Goal: Check status: Check status

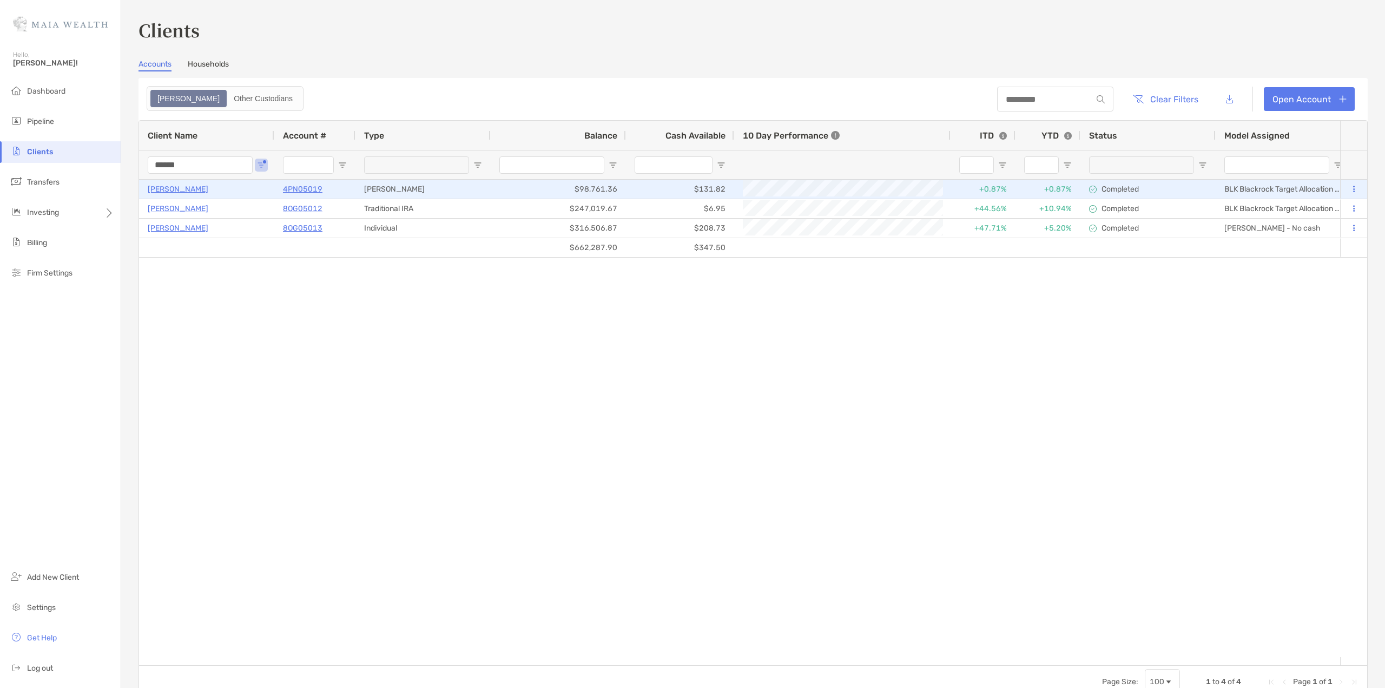
click at [298, 188] on p "4PN05019" at bounding box center [302, 189] width 39 height 14
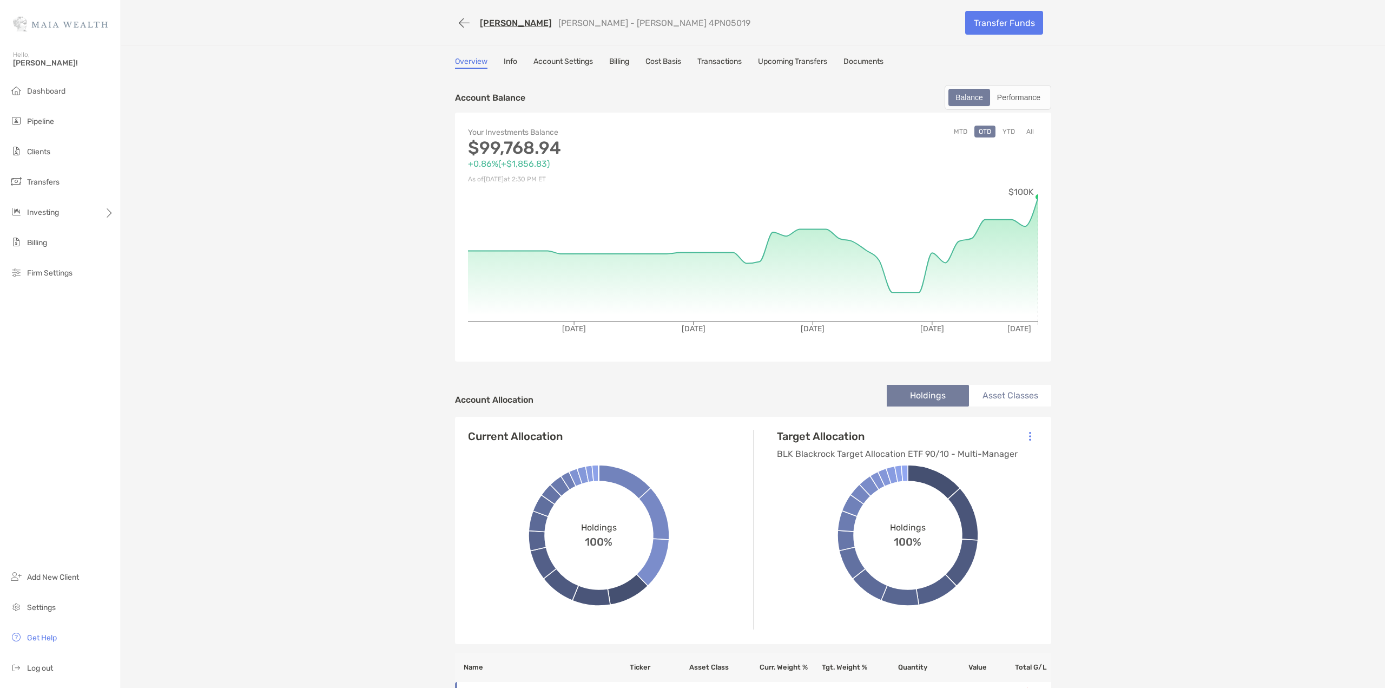
click at [727, 62] on link "Transactions" at bounding box center [719, 63] width 44 height 12
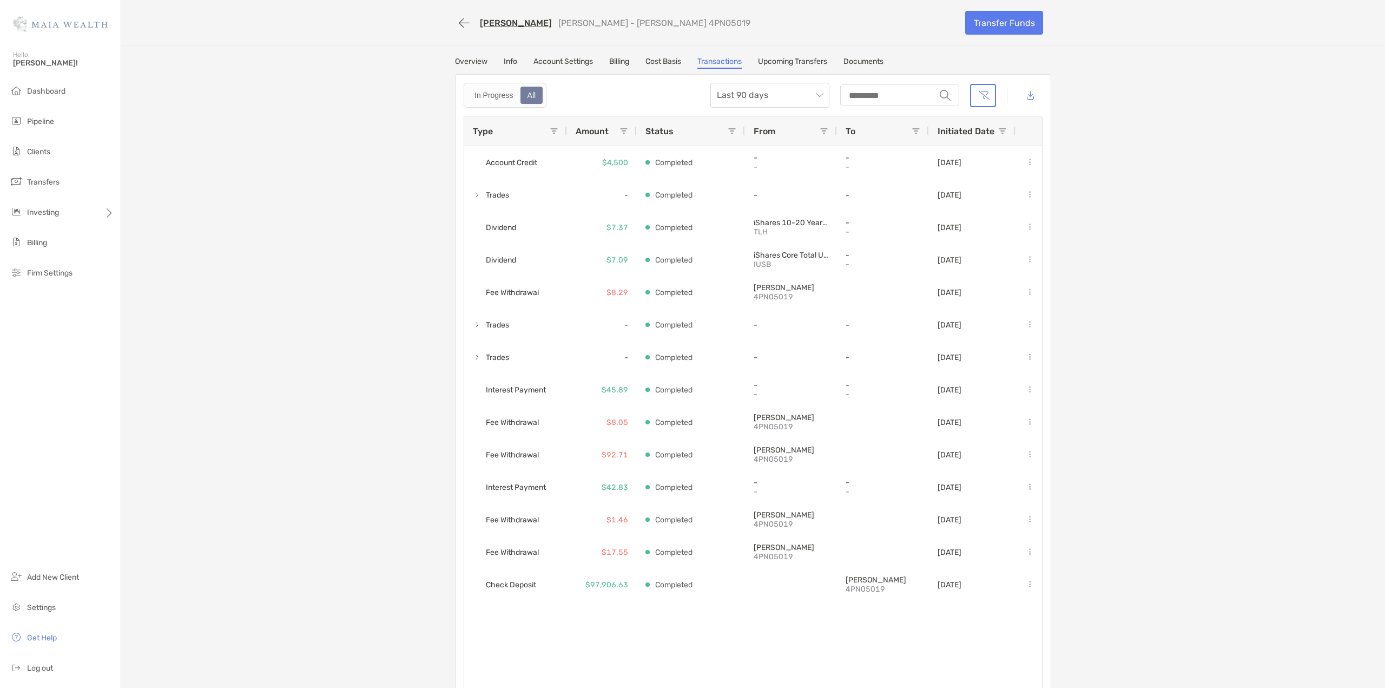
click at [98, 36] on img at bounding box center [60, 23] width 95 height 39
click at [90, 26] on img at bounding box center [60, 23] width 95 height 39
click at [475, 16] on div "[PERSON_NAME] [PERSON_NAME] - [PERSON_NAME] 4PN05019" at bounding box center [706, 23] width 502 height 20
click at [450, 21] on div "[PERSON_NAME] [PERSON_NAME] - [PERSON_NAME] 4PN05019 Transfer Funds" at bounding box center [753, 22] width 618 height 45
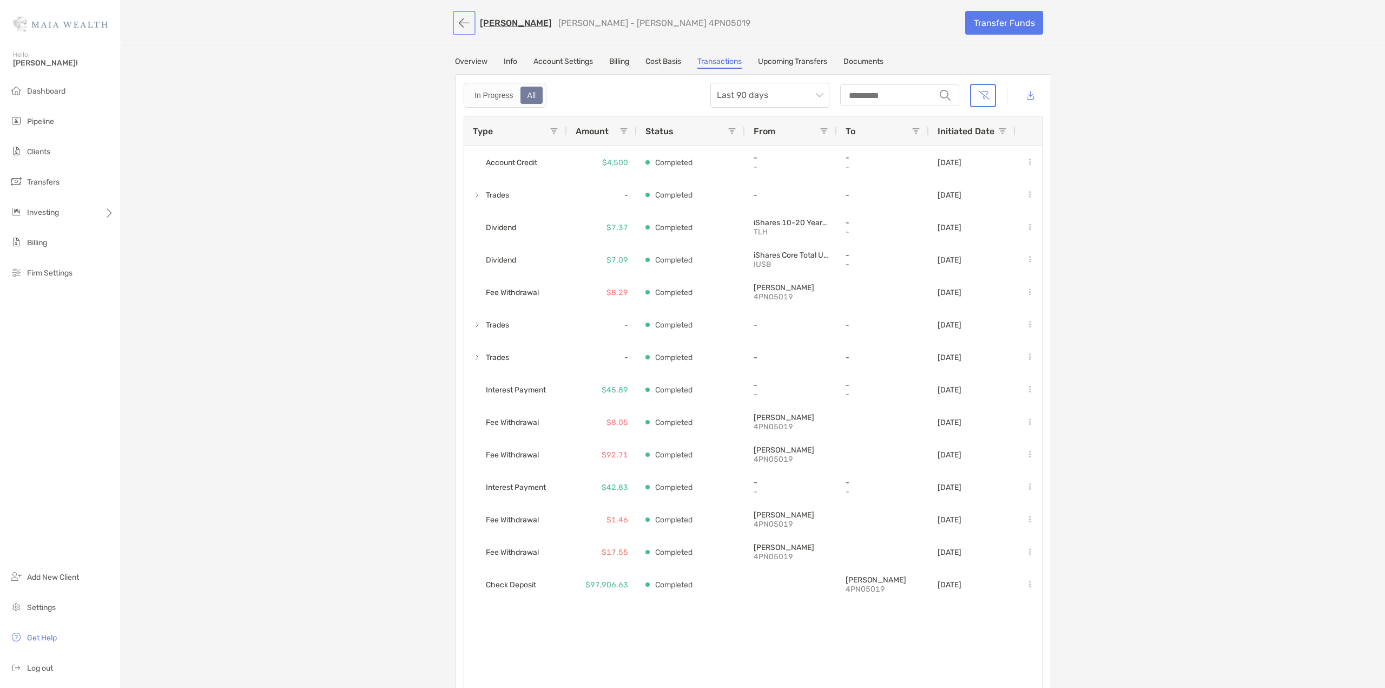
click at [468, 25] on button "button" at bounding box center [464, 23] width 18 height 20
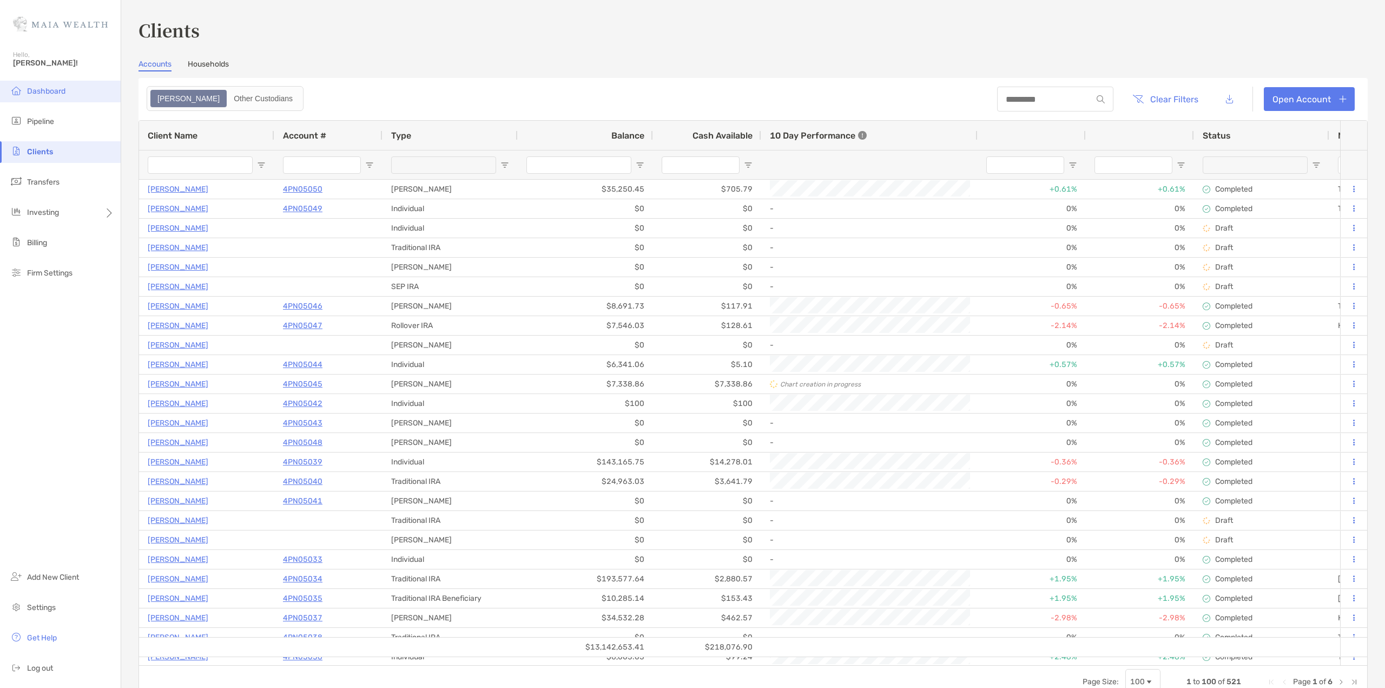
click at [53, 82] on li "Dashboard" at bounding box center [60, 92] width 121 height 22
type input "******"
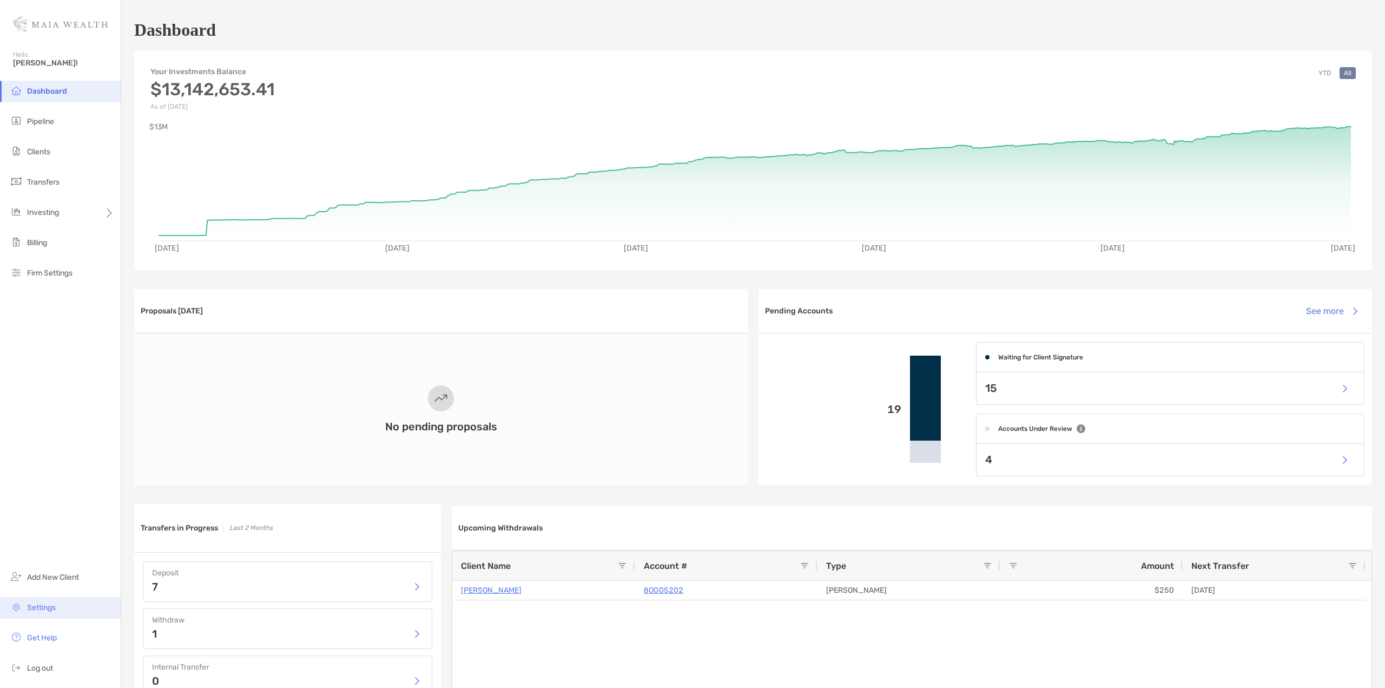
click at [51, 610] on span "Settings" at bounding box center [41, 607] width 29 height 9
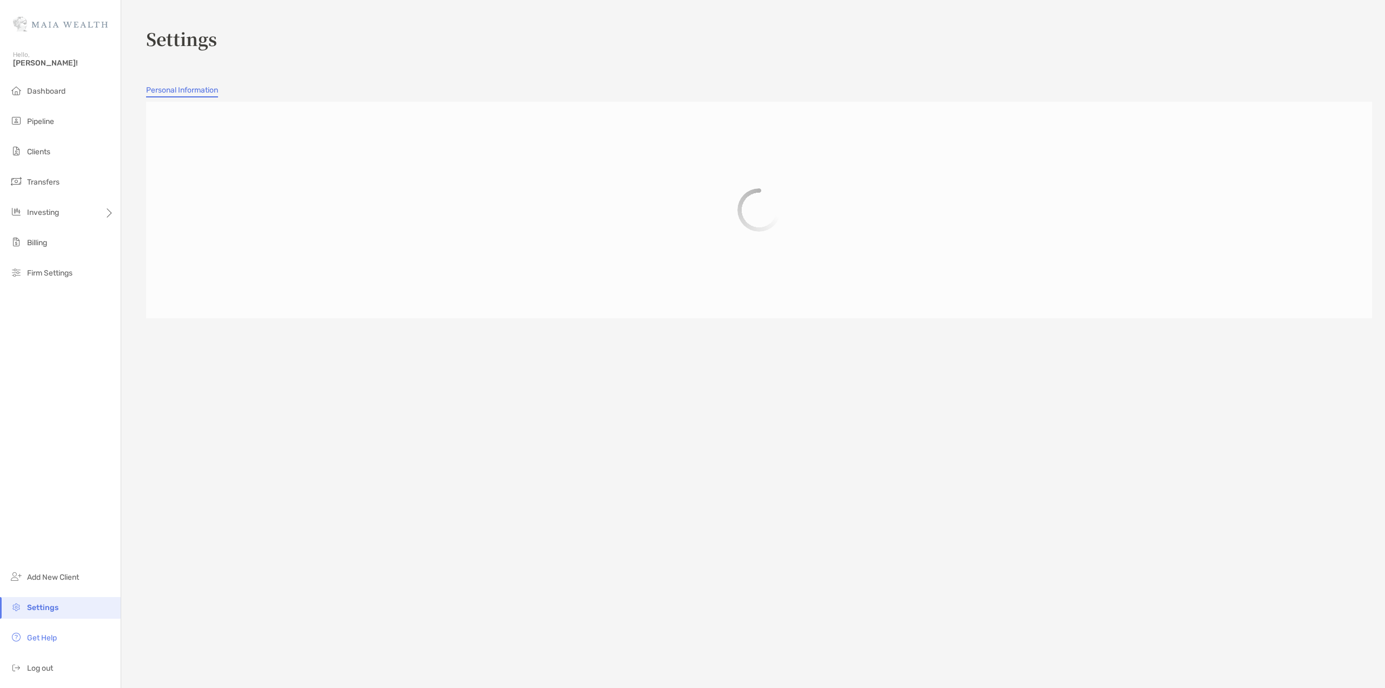
click at [51, 610] on span "Settings" at bounding box center [42, 607] width 31 height 9
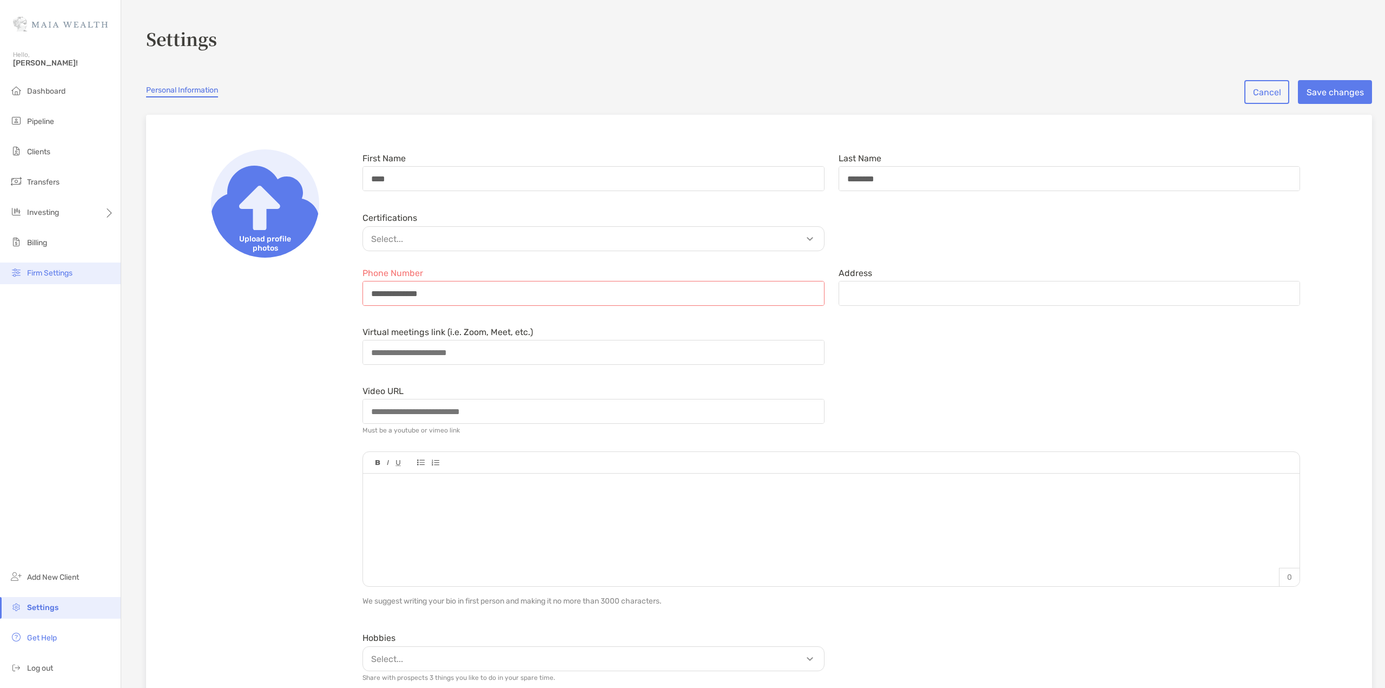
click at [54, 274] on span "Firm Settings" at bounding box center [49, 272] width 45 height 9
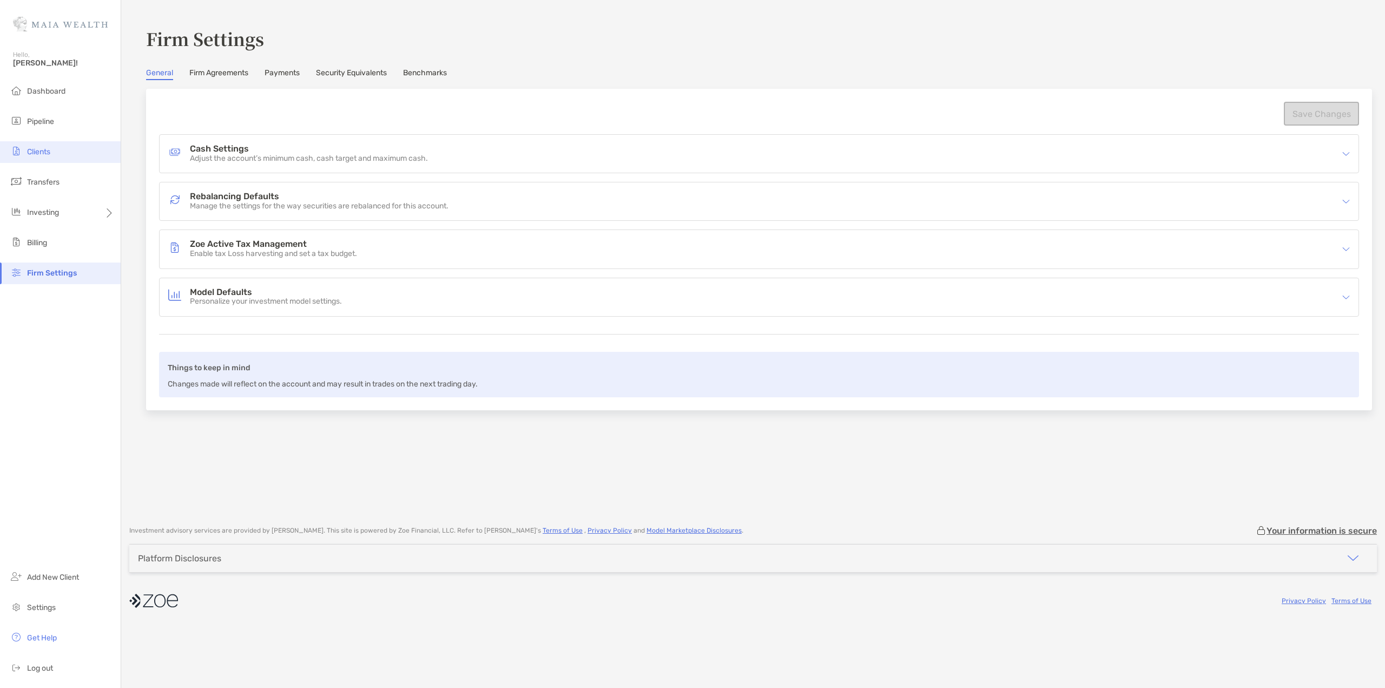
click at [58, 150] on li "Clients" at bounding box center [60, 152] width 121 height 22
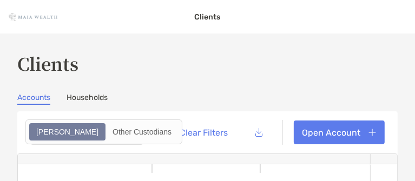
type input "******"
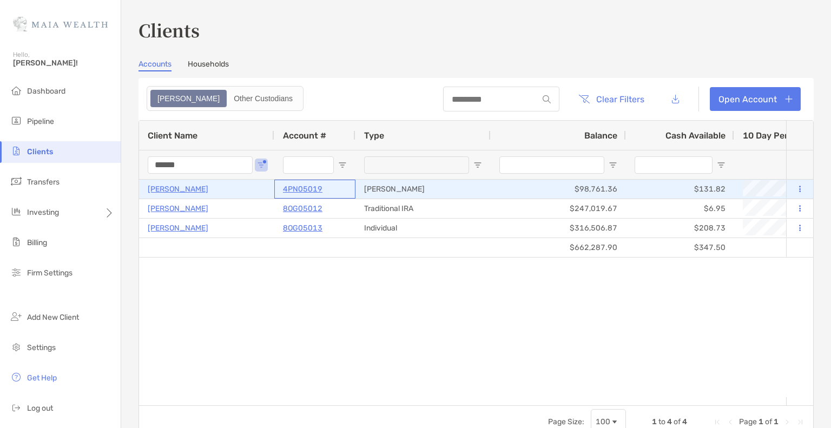
click at [314, 189] on p "4PN05019" at bounding box center [302, 189] width 39 height 14
